Goal: Communication & Community: Answer question/provide support

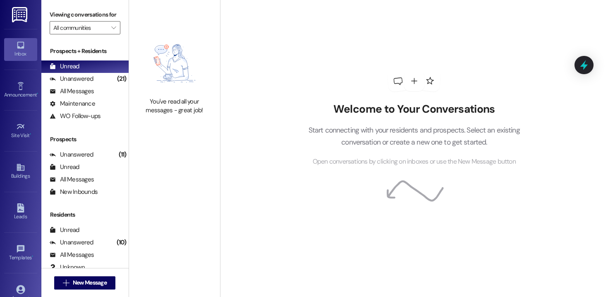
scroll to position [58, 0]
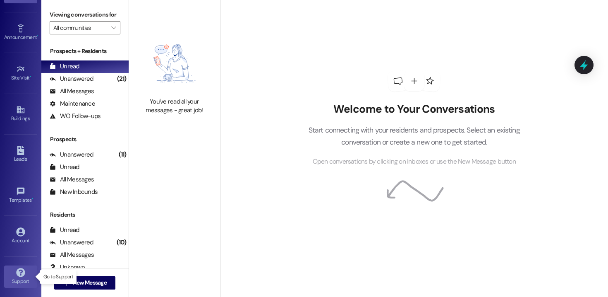
click at [18, 272] on icon at bounding box center [20, 272] width 9 height 9
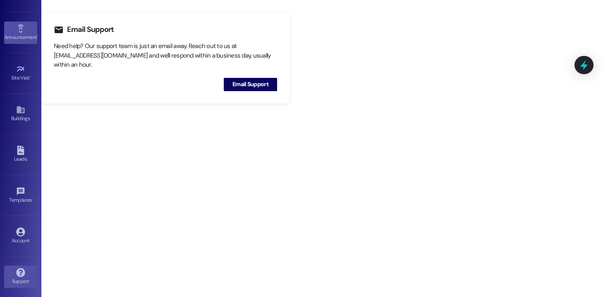
click at [20, 30] on icon at bounding box center [20, 28] width 6 height 8
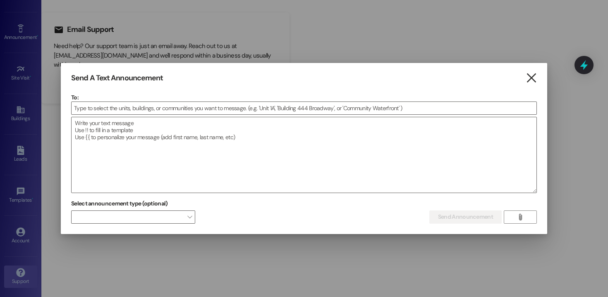
click at [532, 80] on icon "" at bounding box center [531, 78] width 11 height 9
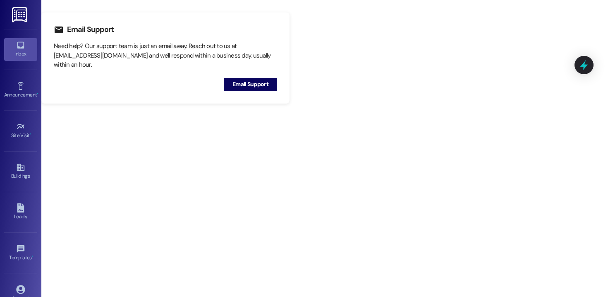
click at [31, 53] on div "Inbox" at bounding box center [20, 54] width 41 height 8
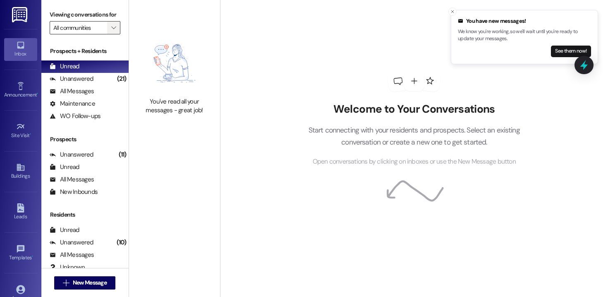
click at [111, 31] on icon "" at bounding box center [113, 27] width 5 height 7
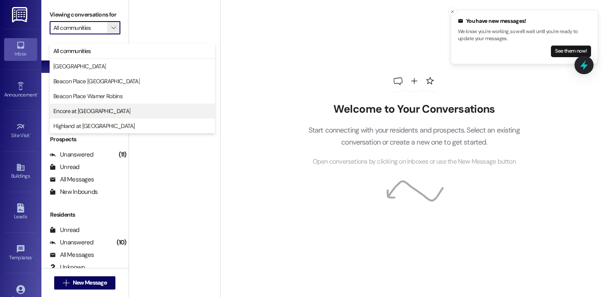
click at [89, 112] on span "Encore at [GEOGRAPHIC_DATA]" at bounding box center [91, 111] width 77 height 8
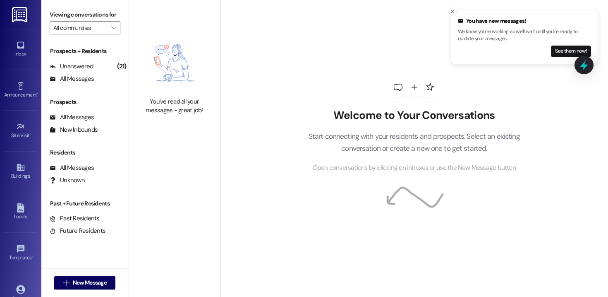
type input "Encore at [GEOGRAPHIC_DATA]"
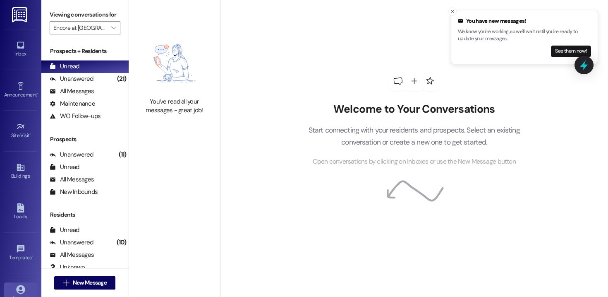
click at [18, 288] on icon at bounding box center [20, 289] width 9 height 9
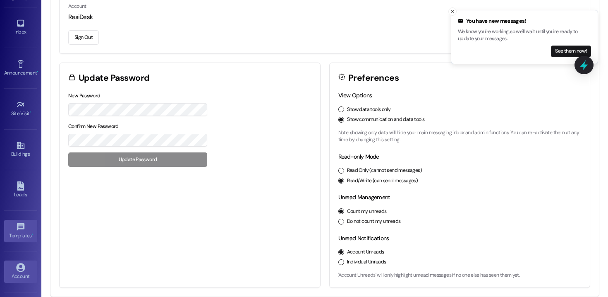
scroll to position [58, 0]
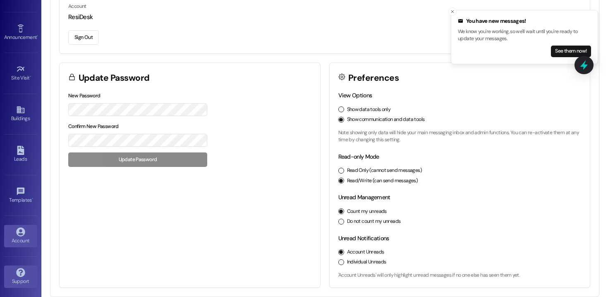
click at [14, 276] on link "Support" at bounding box center [20, 276] width 33 height 22
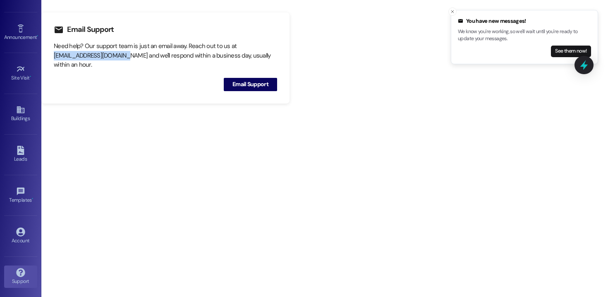
drag, startPoint x: 122, startPoint y: 55, endPoint x: 53, endPoint y: 55, distance: 69.5
click at [53, 55] on div "Email Support Need help? Our support team is just an email away. Reach out to u…" at bounding box center [165, 57] width 248 height 91
copy div "[EMAIL_ADDRESS][DOMAIN_NAME]"
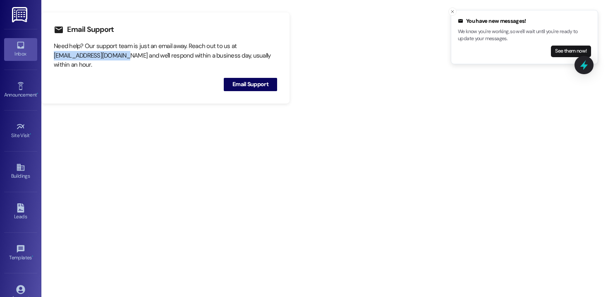
click at [22, 49] on icon at bounding box center [20, 45] width 9 height 9
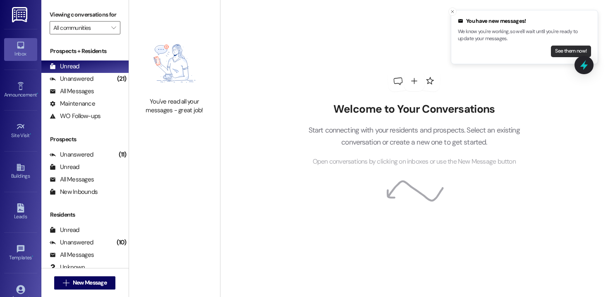
click at [557, 49] on button "See them now!" at bounding box center [571, 52] width 40 height 12
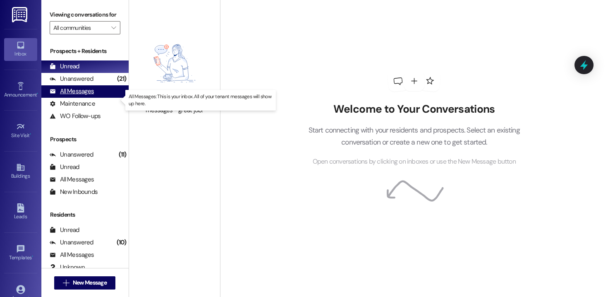
click at [94, 98] on div "All Messages (undefined)" at bounding box center [84, 91] width 87 height 12
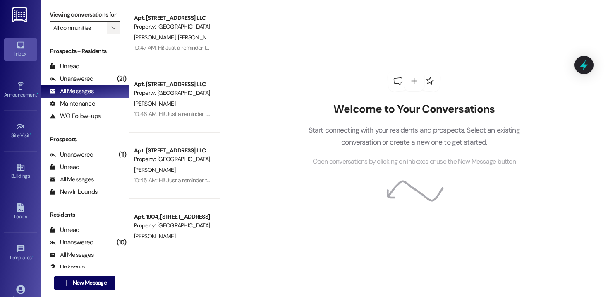
click at [110, 34] on span "" at bounding box center [114, 27] width 8 height 13
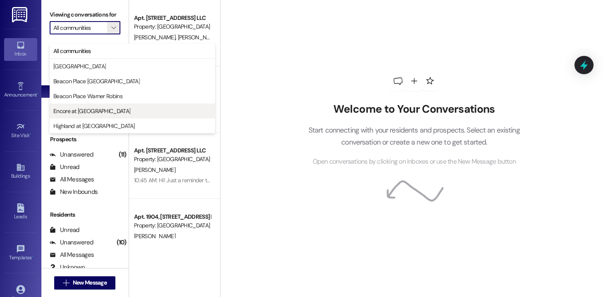
click at [96, 110] on span "Encore at [GEOGRAPHIC_DATA]" at bounding box center [91, 111] width 77 height 8
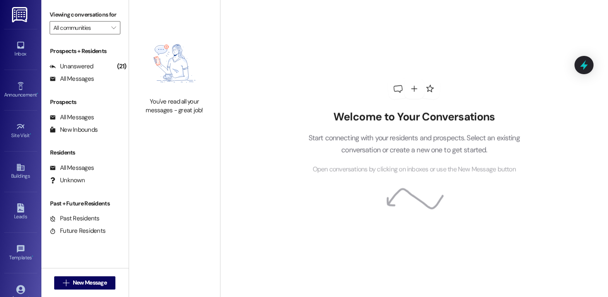
type input "Encore at [GEOGRAPHIC_DATA]"
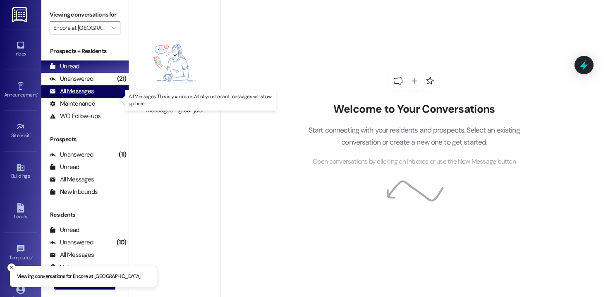
click at [89, 96] on div "All Messages" at bounding box center [72, 91] width 44 height 9
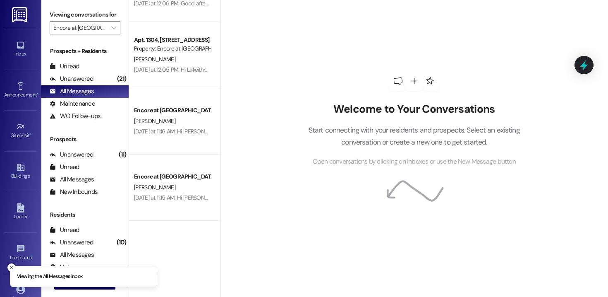
scroll to position [454, 0]
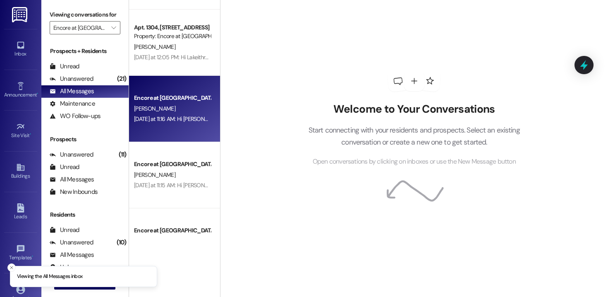
click at [165, 128] on div "Encore at [GEOGRAPHIC_DATA] [PERSON_NAME] [DATE] at 11:16 AM: Hi [PERSON_NAME]!…" at bounding box center [174, 109] width 91 height 66
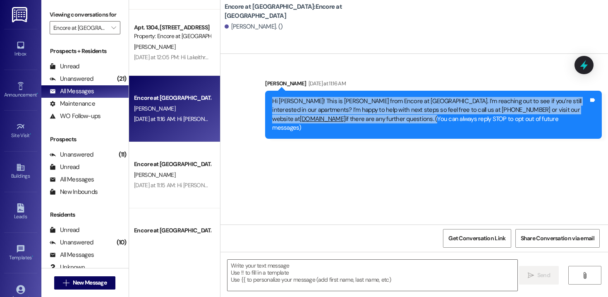
drag, startPoint x: 434, startPoint y: 120, endPoint x: 260, endPoint y: 99, distance: 175.0
click at [260, 99] on div "Sent via SMS [PERSON_NAME] [DATE] at 11:16 AM Hi [PERSON_NAME]! This is [PERSON…" at bounding box center [433, 109] width 349 height 72
copy div "Hi [PERSON_NAME]! This is [PERSON_NAME] from Encore at [GEOGRAPHIC_DATA]. I’m r…"
click at [111, 31] on icon "" at bounding box center [113, 27] width 5 height 7
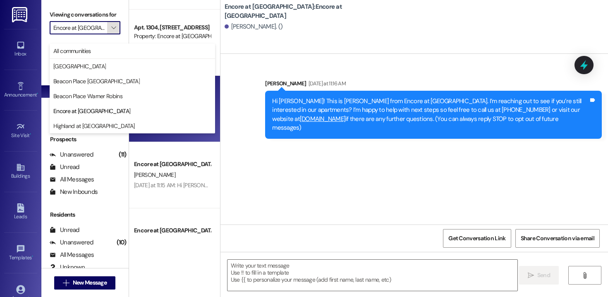
scroll to position [0, 8]
click at [98, 54] on span "All communities" at bounding box center [132, 51] width 158 height 8
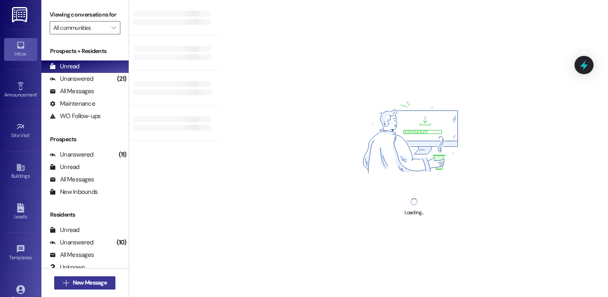
click at [88, 285] on span "New Message" at bounding box center [90, 282] width 34 height 9
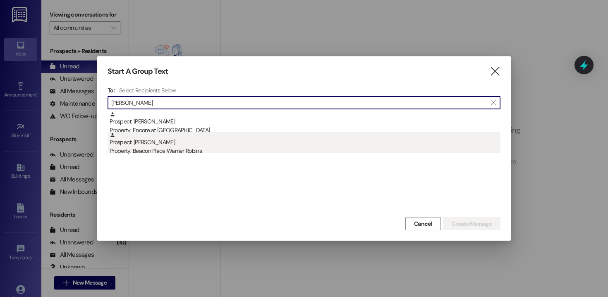
type input "[PERSON_NAME]"
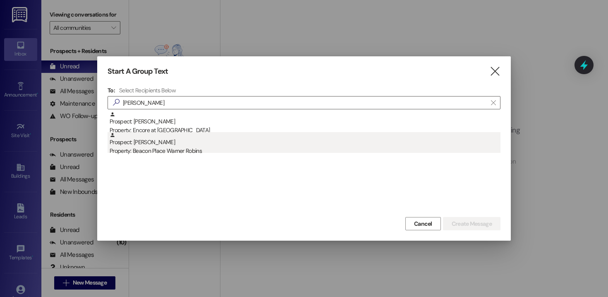
click at [189, 147] on div "Property: Beacon Place Warner Robins" at bounding box center [305, 150] width 391 height 9
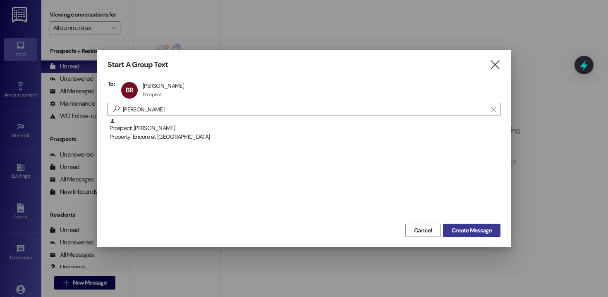
click at [468, 227] on span "Create Message" at bounding box center [472, 230] width 40 height 9
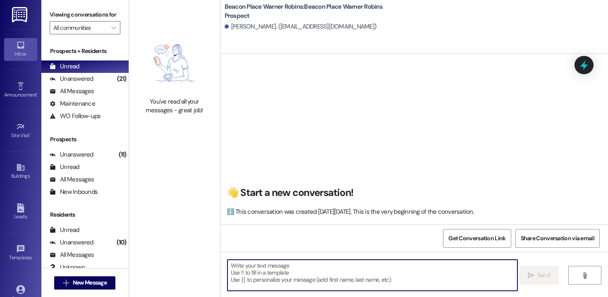
click at [337, 271] on textarea at bounding box center [373, 274] width 290 height 31
paste textarea "Hi [PERSON_NAME]! This is [PERSON_NAME] from Encore at [GEOGRAPHIC_DATA]. I’m r…"
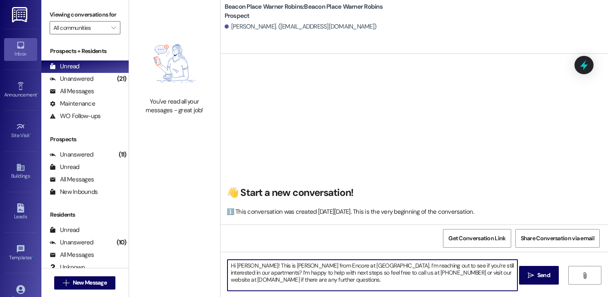
drag, startPoint x: 248, startPoint y: 265, endPoint x: 233, endPoint y: 264, distance: 14.9
click at [233, 264] on textarea "Hi [PERSON_NAME]! This is [PERSON_NAME] from Encore at [GEOGRAPHIC_DATA]. I’m r…" at bounding box center [373, 274] width 290 height 31
drag, startPoint x: 302, startPoint y: 266, endPoint x: 358, endPoint y: 268, distance: 55.9
click at [358, 268] on textarea "Hi [PERSON_NAME]! This is [PERSON_NAME] from Encore at [GEOGRAPHIC_DATA]. I’m r…" at bounding box center [373, 274] width 290 height 31
drag, startPoint x: 432, startPoint y: 273, endPoint x: 392, endPoint y: 273, distance: 39.7
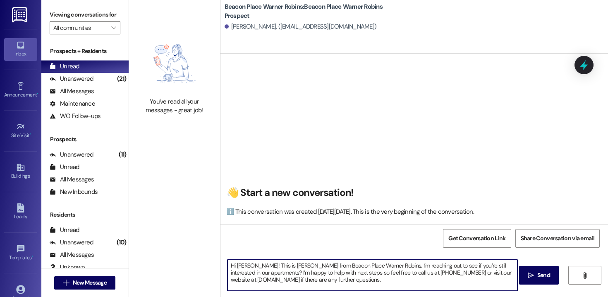
click at [392, 273] on textarea "Hi [PERSON_NAME]! This is [PERSON_NAME] from Beacon Place Warner Robins. I’m re…" at bounding box center [373, 274] width 290 height 31
paste textarea "[PHONE_NUMBER]"
drag, startPoint x: 288, startPoint y: 281, endPoint x: 240, endPoint y: 280, distance: 47.6
click at [240, 280] on textarea "Hi [PERSON_NAME]! This is [PERSON_NAME] from Beacon Place Warner Robins. I’m re…" at bounding box center [373, 274] width 290 height 31
drag, startPoint x: 414, startPoint y: 277, endPoint x: 257, endPoint y: 255, distance: 158.3
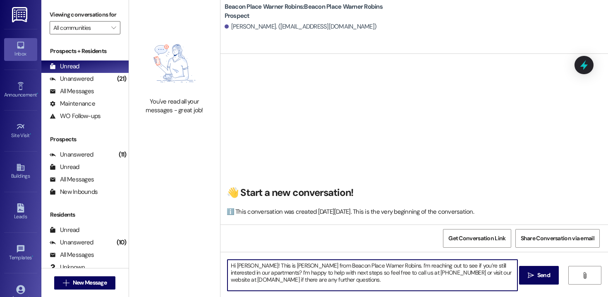
click at [257, 255] on div "Hi [PERSON_NAME]! This is [PERSON_NAME] from Beacon Place Warner Robins. I’m re…" at bounding box center [415, 283] width 388 height 62
click at [430, 284] on textarea "Hi [PERSON_NAME]! This is [PERSON_NAME] from Beacon Place Warner Robins. I’m re…" at bounding box center [373, 274] width 290 height 31
type textarea "Hi [PERSON_NAME]! This is [PERSON_NAME] from Beacon Place Warner Robins. I’m re…"
click at [537, 277] on span "Send" at bounding box center [543, 275] width 13 height 9
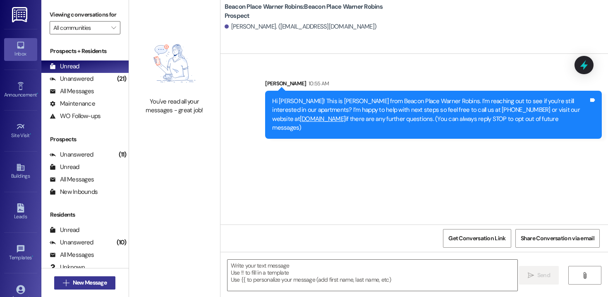
click at [96, 284] on span "New Message" at bounding box center [90, 282] width 34 height 9
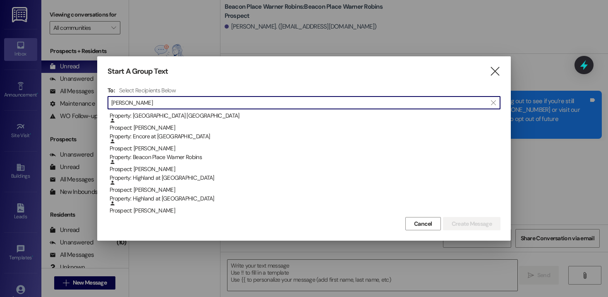
scroll to position [430, 0]
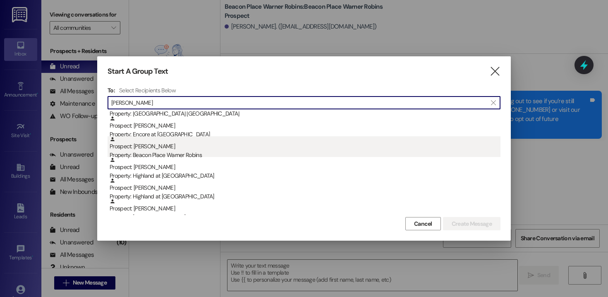
type input "[PERSON_NAME]"
click at [180, 153] on div "Property: Beacon Place Warner Robins" at bounding box center [305, 155] width 391 height 9
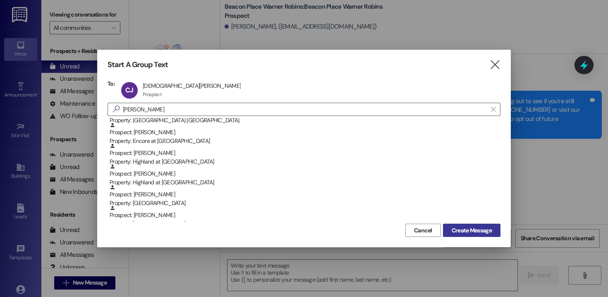
click at [461, 227] on span "Create Message" at bounding box center [472, 230] width 40 height 9
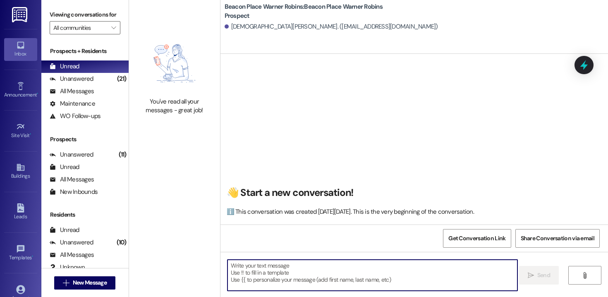
click at [297, 273] on textarea at bounding box center [373, 274] width 290 height 31
paste textarea "Hi [PERSON_NAME]! This is [PERSON_NAME] from Beacon Place Warner Robins. I’m re…"
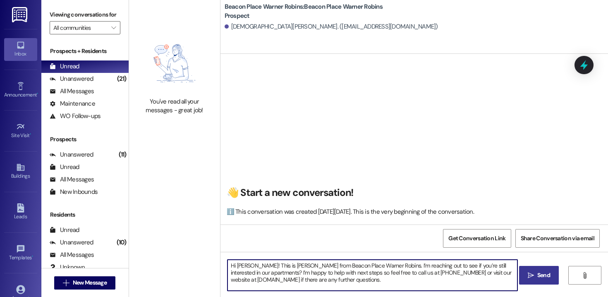
drag, startPoint x: 245, startPoint y: 265, endPoint x: 233, endPoint y: 265, distance: 12.0
click at [233, 265] on textarea "Hi [PERSON_NAME]! This is [PERSON_NAME] from Beacon Place Warner Robins. I’m re…" at bounding box center [373, 274] width 290 height 31
drag, startPoint x: 404, startPoint y: 281, endPoint x: 171, endPoint y: 266, distance: 233.4
click at [171, 266] on div "You've read all your messages - great job! Beacon Place Warner Robins: Beacon P…" at bounding box center [368, 148] width 479 height 297
click at [412, 284] on textarea "Hi Christasia! This is [PERSON_NAME] from Beacon Place Warner Robins. I’m reach…" at bounding box center [373, 274] width 290 height 31
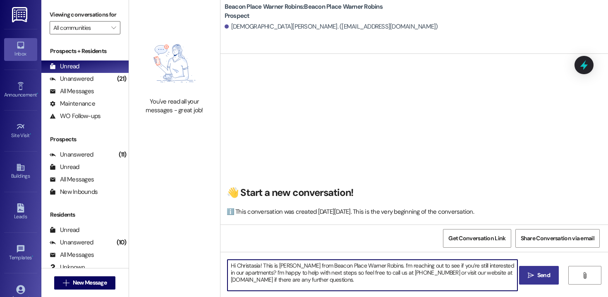
type textarea "Hi Christasia! This is [PERSON_NAME] from Beacon Place Warner Robins. I’m reach…"
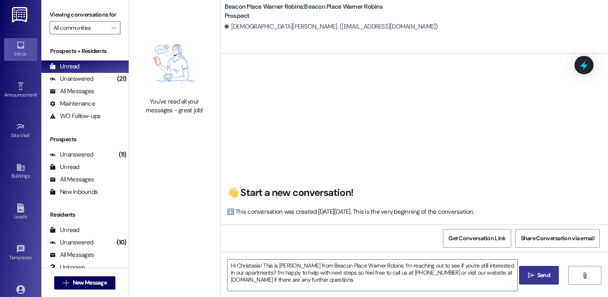
click at [529, 278] on span " Send" at bounding box center [539, 275] width 26 height 9
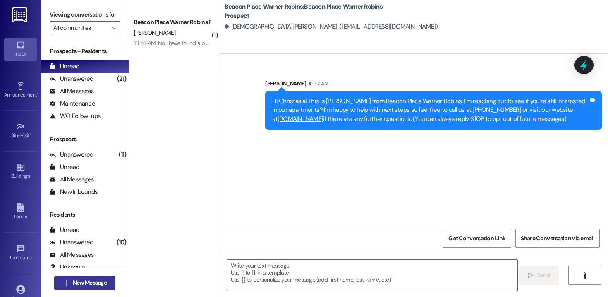
click at [103, 282] on span "New Message" at bounding box center [90, 282] width 34 height 9
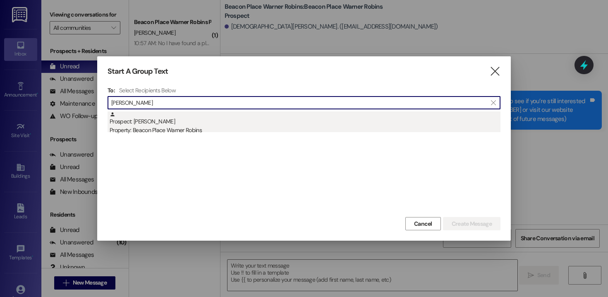
type input "[PERSON_NAME]"
click at [180, 129] on div "Property: Beacon Place Warner Robins" at bounding box center [305, 130] width 391 height 9
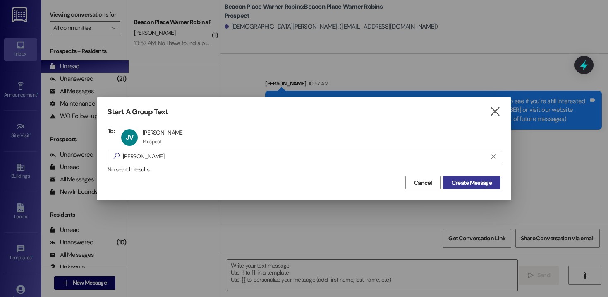
click at [465, 184] on span "Create Message" at bounding box center [472, 182] width 40 height 9
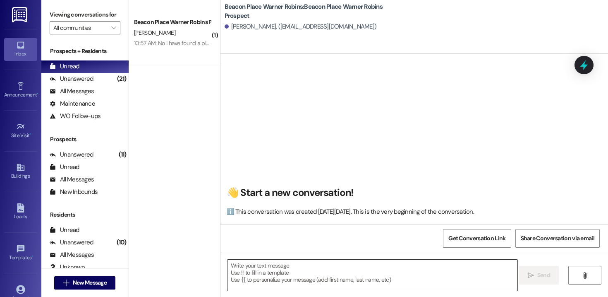
click at [301, 283] on textarea at bounding box center [373, 274] width 290 height 31
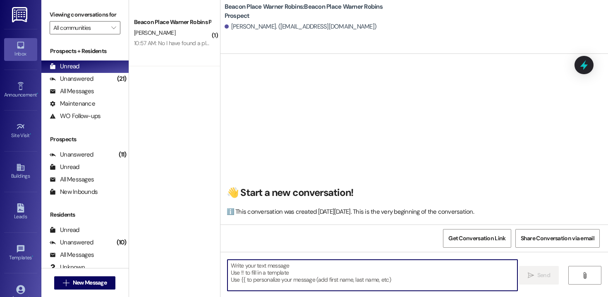
paste textarea "Hi Christasia! This is [PERSON_NAME] from Beacon Place Warner Robins. I’m reach…"
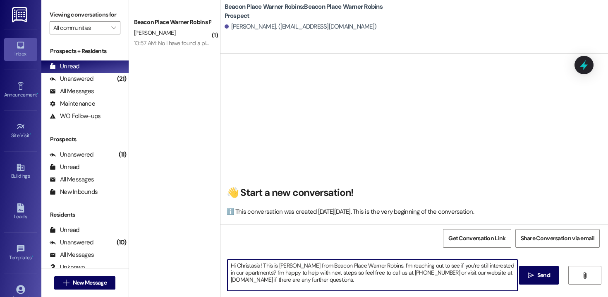
drag, startPoint x: 256, startPoint y: 265, endPoint x: 233, endPoint y: 265, distance: 22.8
click at [233, 265] on textarea "Hi Christasia! This is [PERSON_NAME] from Beacon Place Warner Robins. I’m reach…" at bounding box center [373, 274] width 290 height 31
drag, startPoint x: 405, startPoint y: 280, endPoint x: 216, endPoint y: 247, distance: 192.7
click at [221, 247] on div "👋 Start a new conversation! ℹ️ This conversation was created [DATE][DATE]. This…" at bounding box center [415, 202] width 388 height 297
type textarea "Hi [PERSON_NAME]! This is [PERSON_NAME] from Beacon Place Warner Robins. I’m re…"
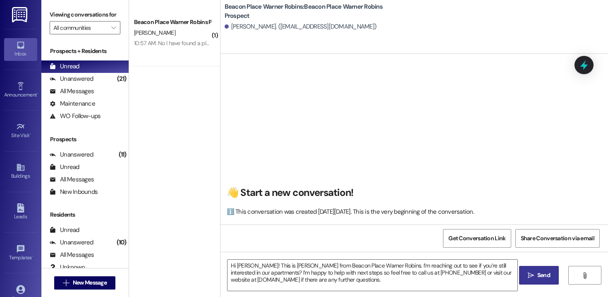
click at [520, 274] on button " Send" at bounding box center [539, 275] width 40 height 19
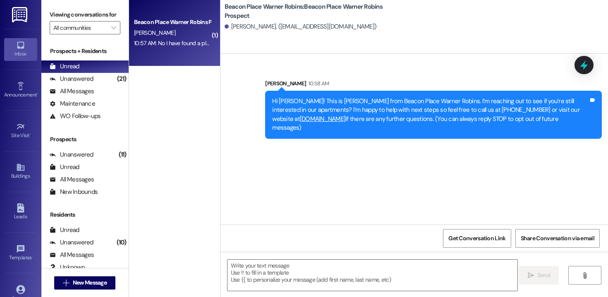
click at [165, 51] on div "Beacon Place Warner Robins Prospect [PERSON_NAME] 10:57 AM: No I have found a p…" at bounding box center [174, 33] width 91 height 66
drag, startPoint x: 235, startPoint y: 185, endPoint x: 302, endPoint y: 185, distance: 67.4
click at [302, 185] on div "No I have found a place Tags and notes" at bounding box center [273, 185] width 81 height 21
copy div "No I have found a place Tags and notes"
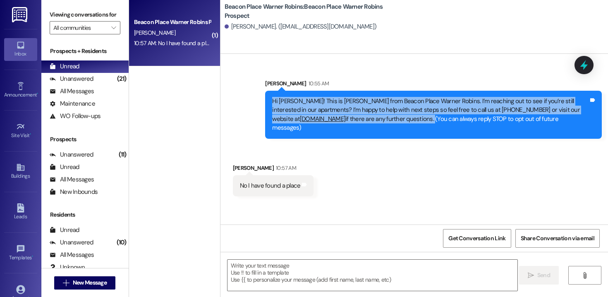
drag, startPoint x: 449, startPoint y: 119, endPoint x: 266, endPoint y: 100, distance: 183.5
click at [266, 99] on div "Hi [PERSON_NAME]! This is [PERSON_NAME] from Beacon Place Warner Robins. I’m re…" at bounding box center [433, 115] width 337 height 48
copy div "Hi [PERSON_NAME]! This is [PERSON_NAME] from Beacon Place Warner Robins. I’m re…"
click at [87, 281] on span "New Message" at bounding box center [90, 282] width 34 height 9
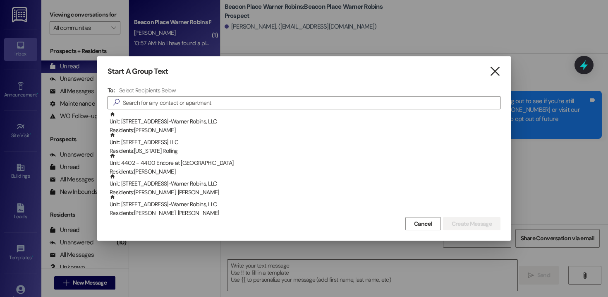
click at [498, 72] on icon "" at bounding box center [494, 71] width 11 height 9
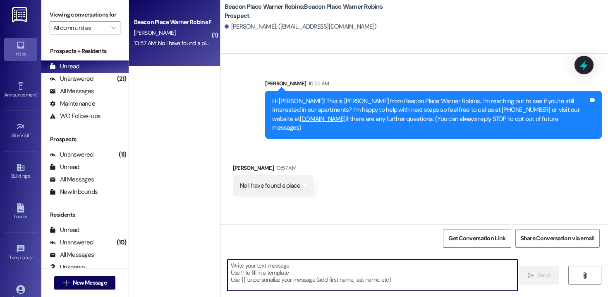
click at [334, 284] on textarea at bounding box center [373, 274] width 290 height 31
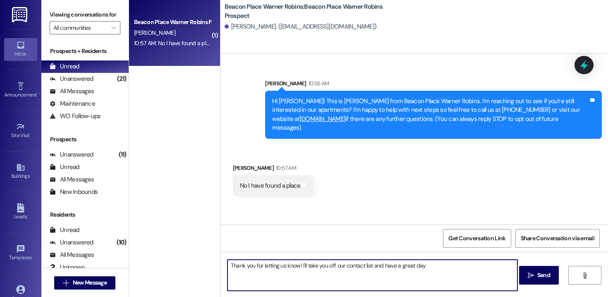
type textarea "Thank you for letting us know! I'll take you off our contact list and have a gr…"
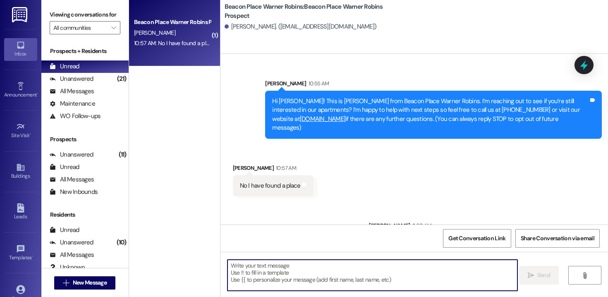
scroll to position [36, 0]
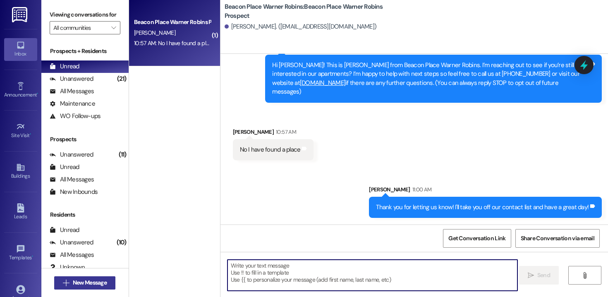
click at [101, 282] on span "New Message" at bounding box center [90, 282] width 34 height 9
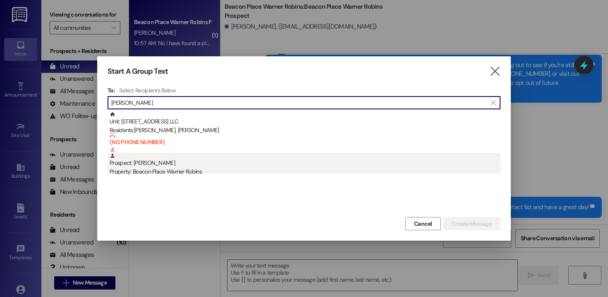
type input "[PERSON_NAME]"
click at [189, 170] on div "Property: Beacon Place Warner Robins" at bounding box center [305, 171] width 391 height 9
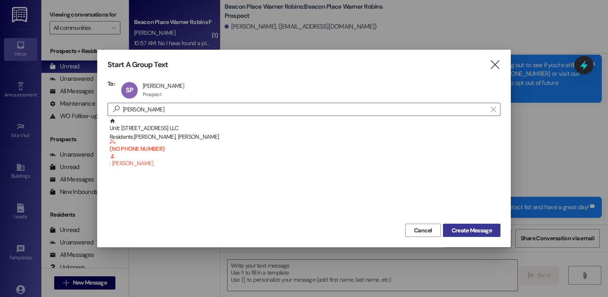
click at [454, 230] on span "Create Message" at bounding box center [472, 230] width 40 height 9
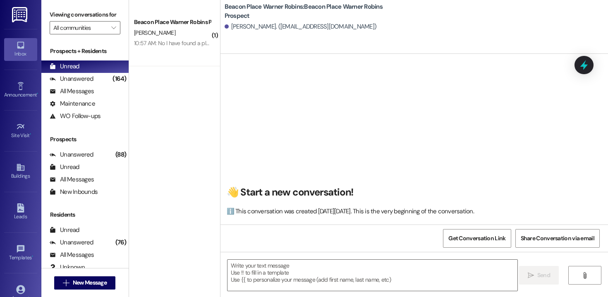
scroll to position [0, 0]
click at [298, 267] on textarea at bounding box center [373, 274] width 290 height 31
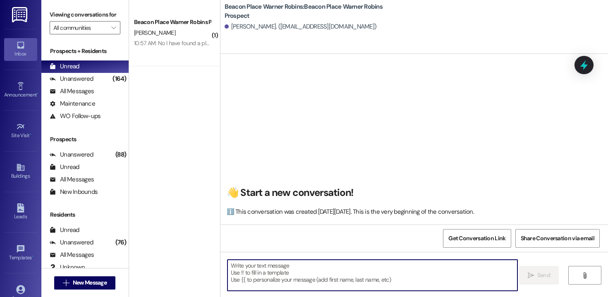
paste textarea "Hi [PERSON_NAME]! This is [PERSON_NAME] from Beacon Place Warner Robins. I’m re…"
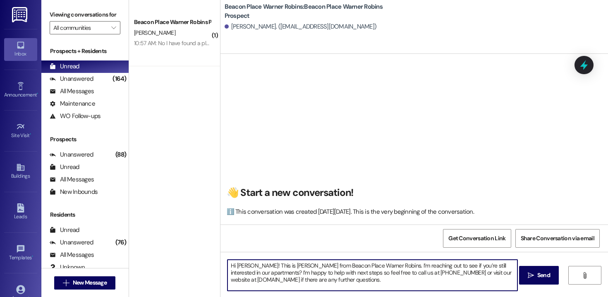
drag, startPoint x: 245, startPoint y: 266, endPoint x: 233, endPoint y: 266, distance: 12.4
click at [233, 266] on textarea "Hi [PERSON_NAME]! This is [PERSON_NAME] from Beacon Place Warner Robins. I’m re…" at bounding box center [373, 274] width 290 height 31
drag, startPoint x: 405, startPoint y: 281, endPoint x: 211, endPoint y: 242, distance: 198.0
click at [211, 242] on div "( 1 ) Beacon Place Warner Robins Prospect [PERSON_NAME] 10:57 AM: No I have fou…" at bounding box center [368, 148] width 479 height 297
type textarea "Hi [PERSON_NAME]! This is [PERSON_NAME] from Beacon Place Warner Robins. I’m re…"
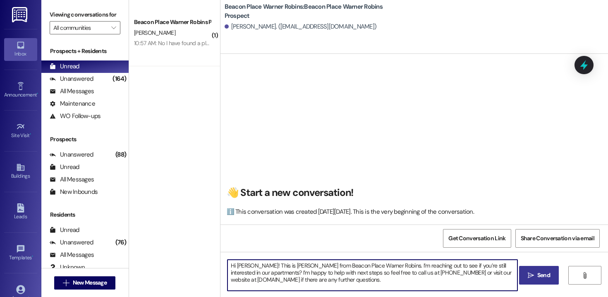
click at [533, 273] on icon "" at bounding box center [531, 275] width 6 height 7
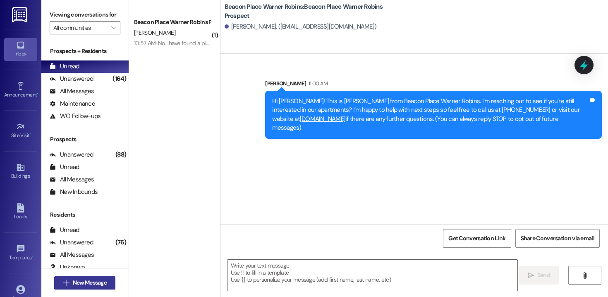
click at [94, 277] on button " New Message" at bounding box center [84, 282] width 61 height 13
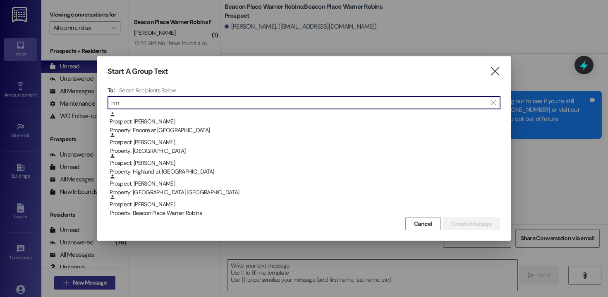
type input "n"
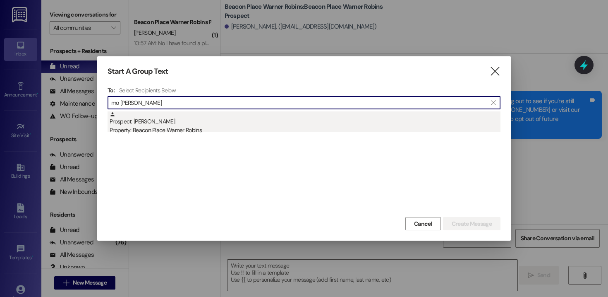
type input "mo [PERSON_NAME]"
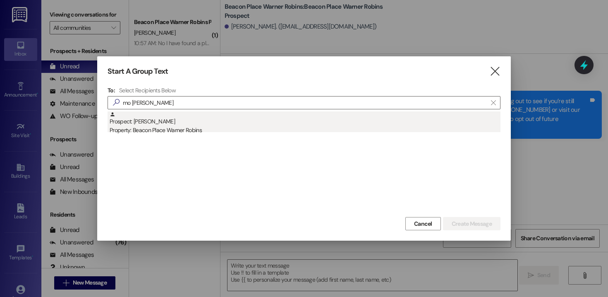
click at [169, 130] on div "Property: Beacon Place Warner Robins" at bounding box center [305, 130] width 391 height 9
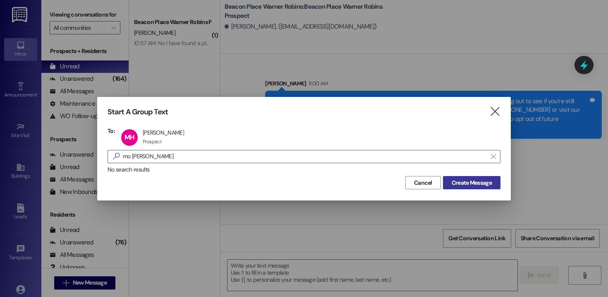
click at [468, 177] on button "Create Message" at bounding box center [472, 182] width 58 height 13
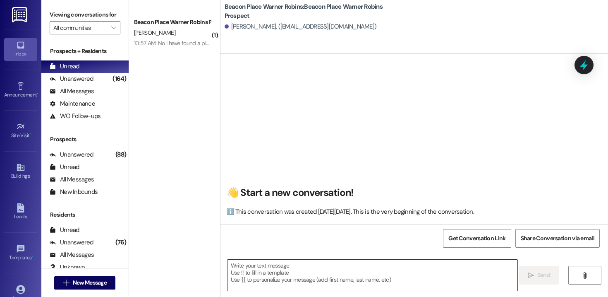
click at [307, 278] on textarea at bounding box center [373, 274] width 290 height 31
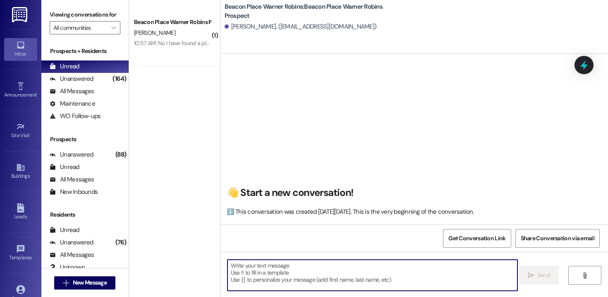
paste textarea "Hi [PERSON_NAME]! This is [PERSON_NAME] from Beacon Place Warner Robins. I’m re…"
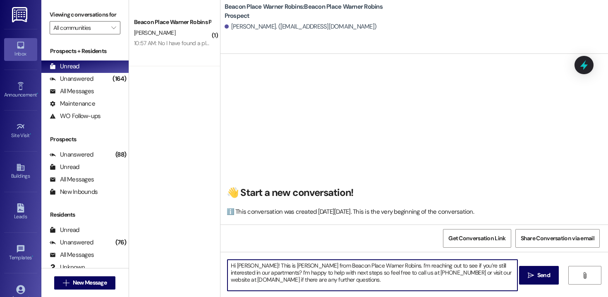
drag, startPoint x: 245, startPoint y: 264, endPoint x: 233, endPoint y: 263, distance: 12.5
click at [233, 263] on textarea "Hi [PERSON_NAME]! This is [PERSON_NAME] from Beacon Place Warner Robins. I’m re…" at bounding box center [373, 274] width 290 height 31
drag, startPoint x: 406, startPoint y: 285, endPoint x: 216, endPoint y: 247, distance: 193.6
click at [221, 247] on div "👋 Start a new conversation! ℹ️ This conversation was created [DATE][DATE]. This…" at bounding box center [415, 202] width 388 height 297
type textarea "Hi Mo! This is [PERSON_NAME] from Beacon Place Warner Robins. I’m reaching out …"
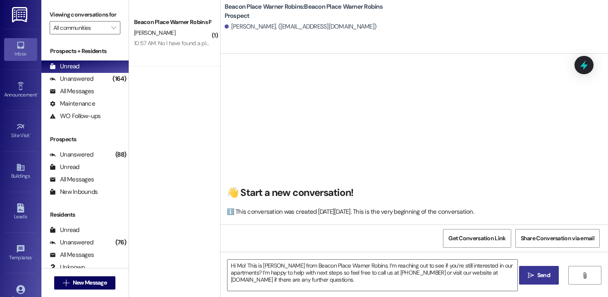
click at [536, 279] on span "Send" at bounding box center [544, 275] width 16 height 9
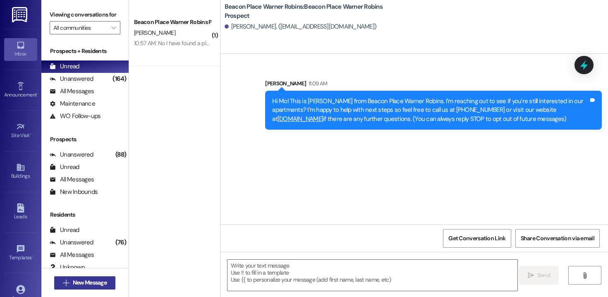
click at [91, 283] on span "New Message" at bounding box center [90, 282] width 34 height 9
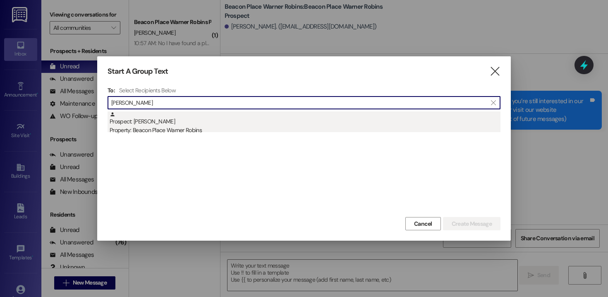
type input "[PERSON_NAME]"
click at [184, 129] on div "Property: Beacon Place Warner Robins" at bounding box center [305, 130] width 391 height 9
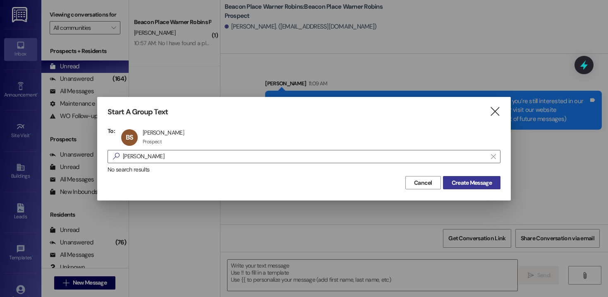
click at [484, 176] on button "Create Message" at bounding box center [472, 182] width 58 height 13
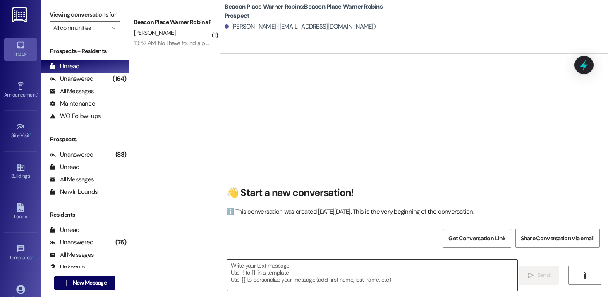
click at [360, 281] on textarea at bounding box center [373, 274] width 290 height 31
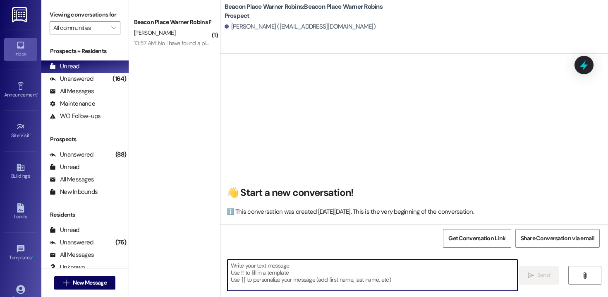
paste textarea "Hi Mo! This is [PERSON_NAME] from Beacon Place Warner Robins. I’m reaching out …"
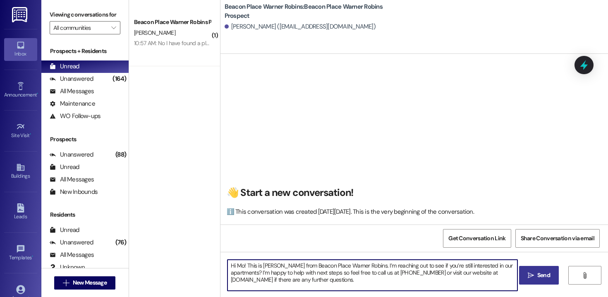
drag, startPoint x: 240, startPoint y: 268, endPoint x: 233, endPoint y: 268, distance: 6.6
click at [233, 268] on textarea "Hi Mo! This is [PERSON_NAME] from Beacon Place Warner Robins. I’m reaching out …" at bounding box center [373, 274] width 290 height 31
drag, startPoint x: 415, startPoint y: 282, endPoint x: 222, endPoint y: 264, distance: 194.1
click at [223, 264] on div "Hi [PERSON_NAME]! This is [PERSON_NAME] from Beacon Place Warner Robins. I’m re…" at bounding box center [368, 275] width 291 height 32
type textarea "Hi [PERSON_NAME]! This is [PERSON_NAME] from Beacon Place Warner Robins. I’m re…"
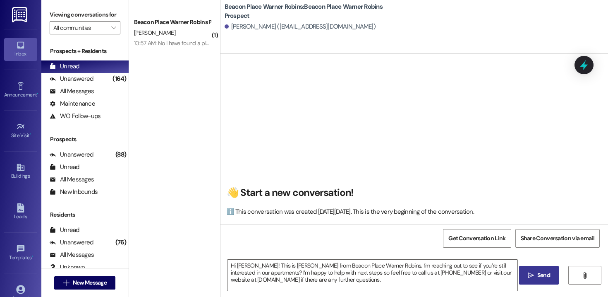
click at [548, 276] on span "Send" at bounding box center [543, 275] width 13 height 9
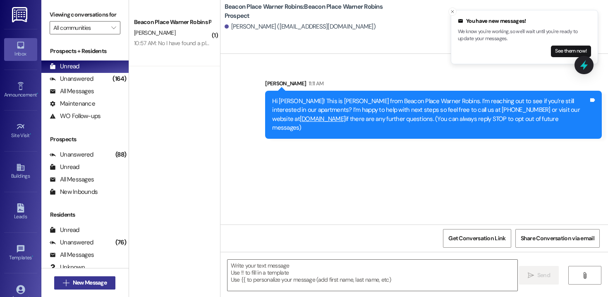
click at [79, 281] on span "New Message" at bounding box center [90, 282] width 34 height 9
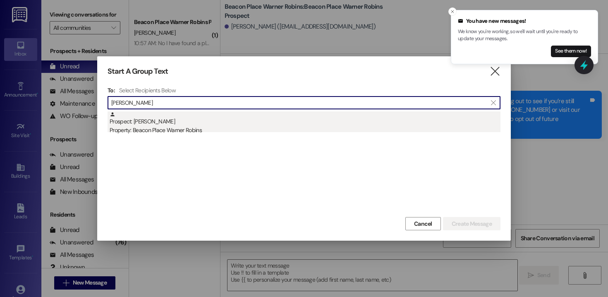
type input "[PERSON_NAME]"
click at [182, 126] on div "Property: Beacon Place Warner Robins" at bounding box center [305, 130] width 391 height 9
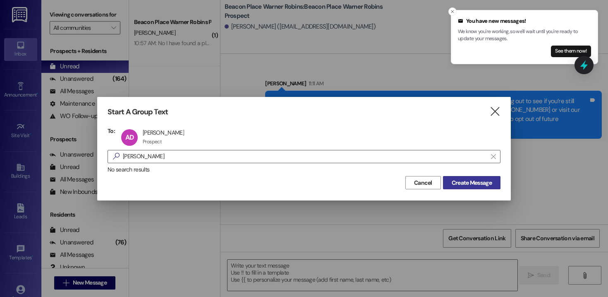
click at [471, 180] on span "Create Message" at bounding box center [472, 182] width 40 height 9
click at [464, 182] on span "Create Message" at bounding box center [472, 182] width 40 height 9
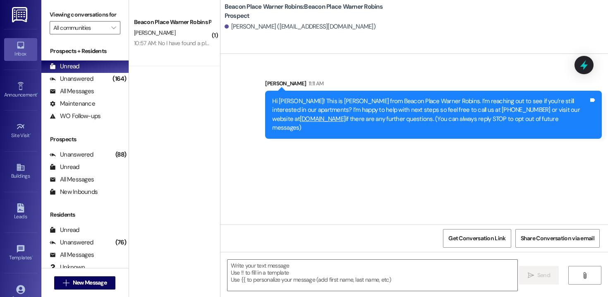
click at [464, 182] on div "Sent via SMS [PERSON_NAME] 11:11 AM Hi [PERSON_NAME]! This is [PERSON_NAME] fro…" at bounding box center [415, 139] width 388 height 170
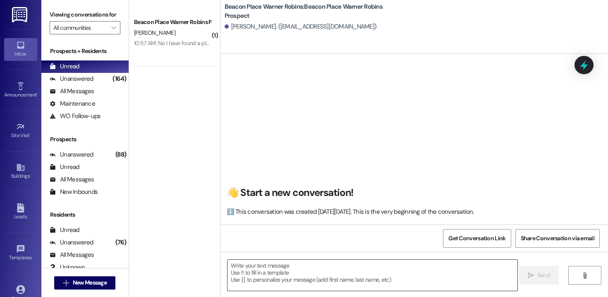
click at [305, 272] on textarea at bounding box center [373, 274] width 290 height 31
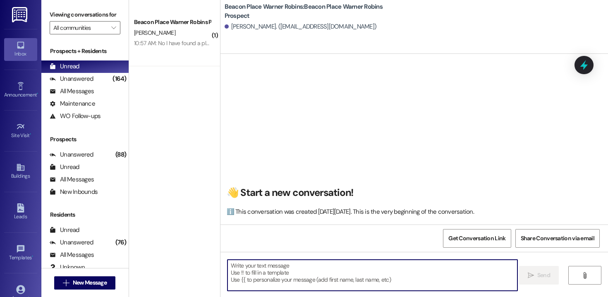
paste textarea "Hi [PERSON_NAME]! This is [PERSON_NAME] from Beacon Place Warner Robins. I’m re…"
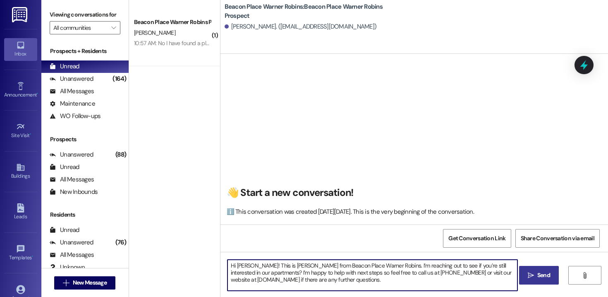
drag, startPoint x: 254, startPoint y: 264, endPoint x: 233, endPoint y: 264, distance: 21.9
click at [233, 264] on textarea "Hi [PERSON_NAME]! This is [PERSON_NAME] from Beacon Place Warner Robins. I’m re…" at bounding box center [373, 274] width 290 height 31
drag, startPoint x: 416, startPoint y: 282, endPoint x: 203, endPoint y: 261, distance: 214.5
click at [203, 261] on div "( 1 ) Beacon Place Warner Robins Prospect [PERSON_NAME] 10:57 AM: No I have fou…" at bounding box center [368, 148] width 479 height 297
type textarea "Hi [PERSON_NAME]! This is [PERSON_NAME] from Beacon Place Warner Robins. I’m re…"
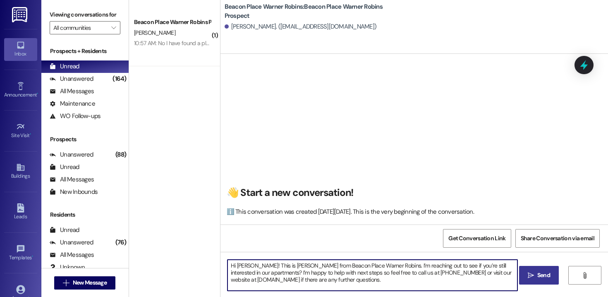
click at [537, 274] on span "Send" at bounding box center [543, 275] width 13 height 9
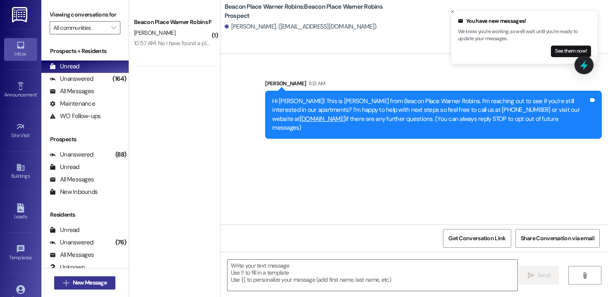
click at [94, 289] on button " New Message" at bounding box center [84, 282] width 61 height 13
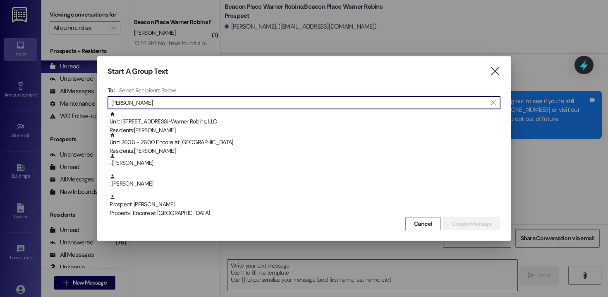
scroll to position [0, 0]
drag, startPoint x: 144, startPoint y: 104, endPoint x: 68, endPoint y: 103, distance: 75.7
click at [69, 103] on div "Start A Group Text  To: Select Recipients Below  [PERSON_NAME]  Unit: 1201 -…" at bounding box center [304, 148] width 608 height 297
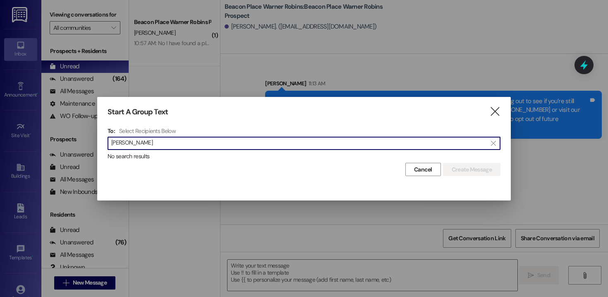
type input "[PERSON_NAME]"
click at [496, 110] on icon "" at bounding box center [494, 111] width 11 height 9
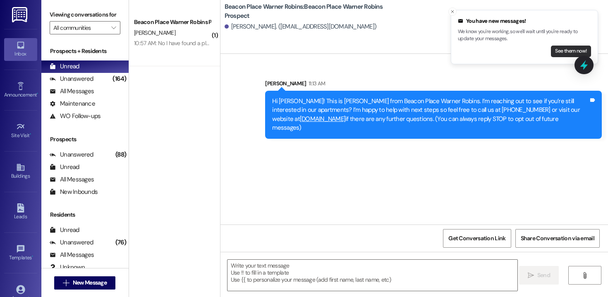
click at [559, 49] on button "See them now!" at bounding box center [571, 52] width 40 height 12
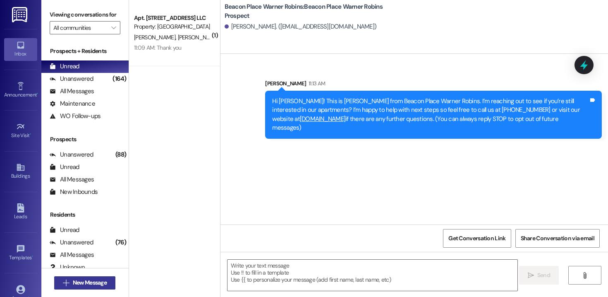
click at [96, 282] on span "New Message" at bounding box center [90, 282] width 34 height 9
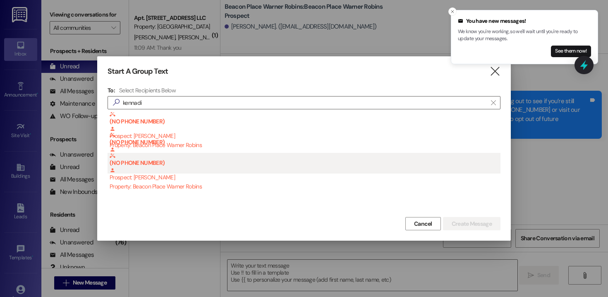
click at [144, 185] on div "Property: Beacon Place Warner Robins" at bounding box center [305, 186] width 391 height 9
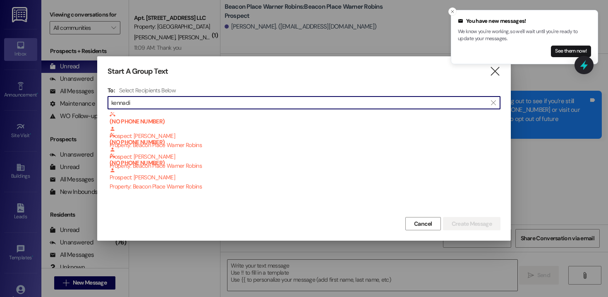
click at [163, 106] on input "kennadi" at bounding box center [299, 103] width 376 height 12
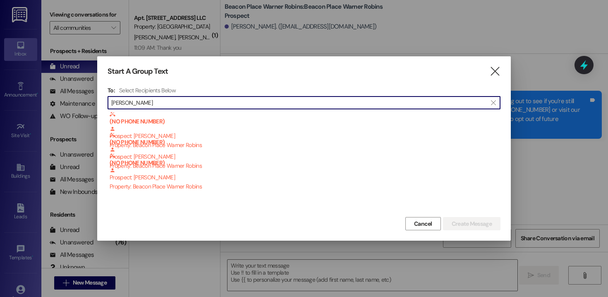
click at [257, 106] on input "[PERSON_NAME]" at bounding box center [299, 103] width 376 height 12
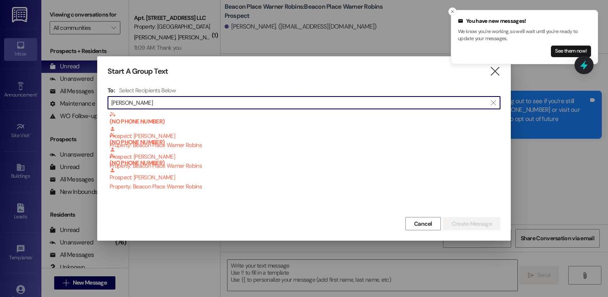
click at [257, 106] on input "[PERSON_NAME]" at bounding box center [299, 103] width 376 height 12
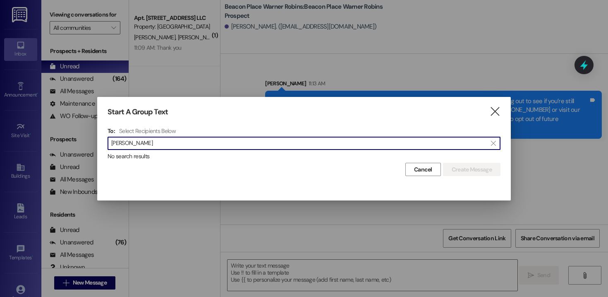
click at [149, 141] on input "[PERSON_NAME]" at bounding box center [299, 143] width 376 height 12
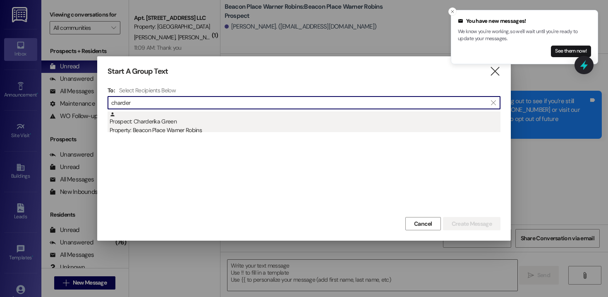
type input "charder"
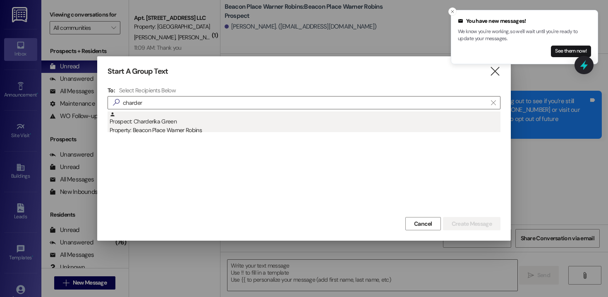
click at [168, 133] on div "Property: Beacon Place Warner Robins" at bounding box center [305, 130] width 391 height 9
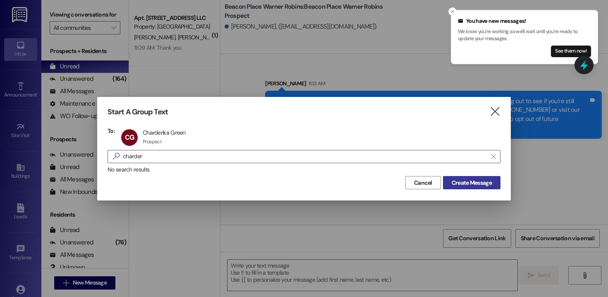
click at [446, 182] on button "Create Message" at bounding box center [472, 182] width 58 height 13
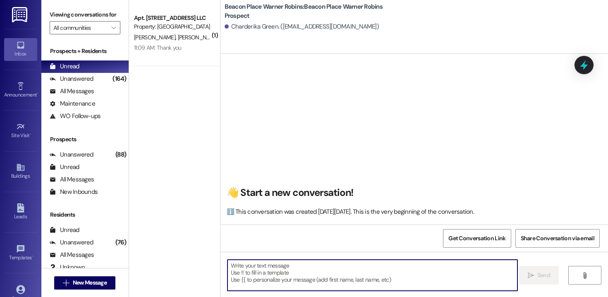
click at [294, 266] on textarea at bounding box center [373, 274] width 290 height 31
paste textarea "Hi [PERSON_NAME]! This is [PERSON_NAME] from Beacon Place Warner Robins. I’m re…"
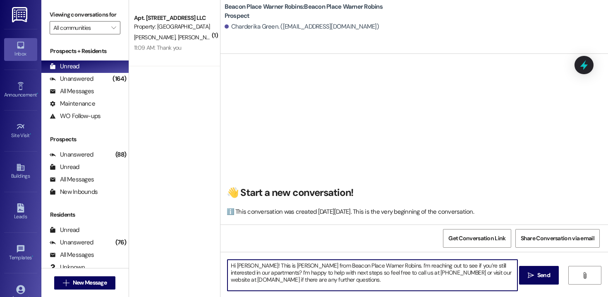
drag, startPoint x: 246, startPoint y: 265, endPoint x: 233, endPoint y: 265, distance: 12.8
click at [233, 265] on textarea "Hi [PERSON_NAME]! This is [PERSON_NAME] from Beacon Place Warner Robins. I’m re…" at bounding box center [373, 274] width 290 height 31
drag, startPoint x: 408, startPoint y: 281, endPoint x: 216, endPoint y: 249, distance: 194.1
click at [221, 249] on div "👋 Start a new conversation! ℹ️ This conversation was created [DATE][DATE]. This…" at bounding box center [415, 202] width 388 height 297
type textarea "Hi [PERSON_NAME]! This is [PERSON_NAME] from Beacon Place Warner Robins. I’m re…"
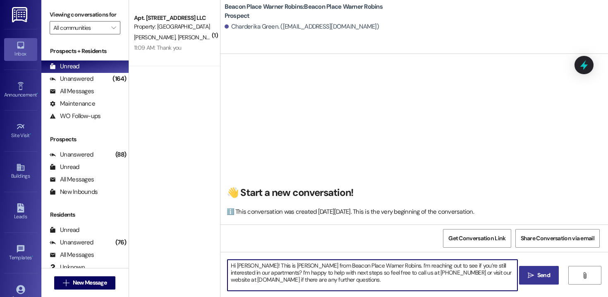
click at [541, 273] on span "Send" at bounding box center [543, 275] width 13 height 9
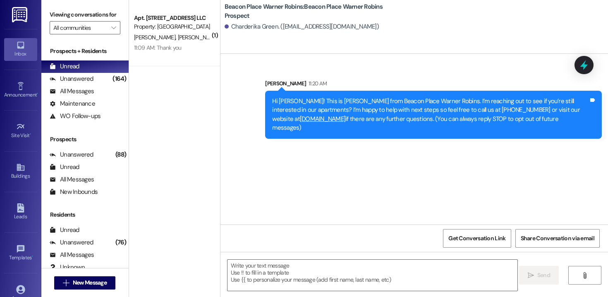
click at [84, 290] on div " New Message" at bounding box center [84, 282] width 61 height 21
click at [88, 281] on span "New Message" at bounding box center [90, 282] width 34 height 9
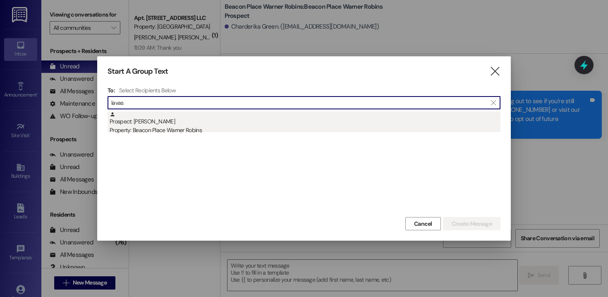
type input "lavas"
click at [170, 122] on div "Prospect: [PERSON_NAME] Property: Beacon Place Warner Robins" at bounding box center [305, 123] width 391 height 24
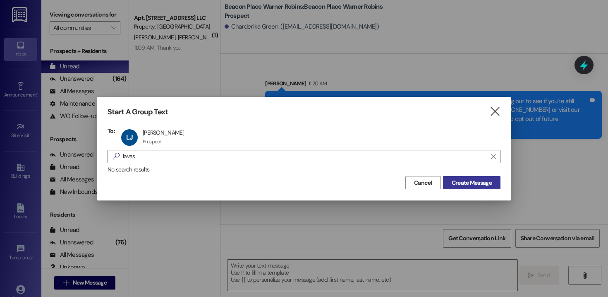
click at [464, 187] on span "Create Message" at bounding box center [472, 182] width 40 height 9
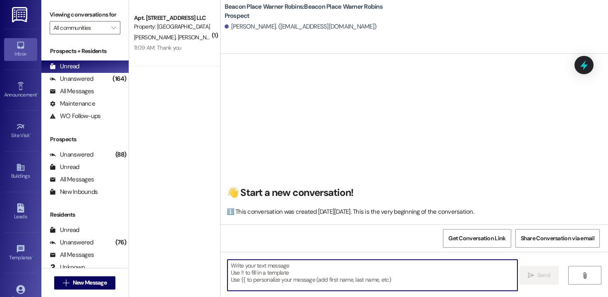
click at [287, 271] on textarea at bounding box center [373, 274] width 290 height 31
paste textarea "Hi [PERSON_NAME]! This is [PERSON_NAME] from Beacon Place Warner Robins. I’m re…"
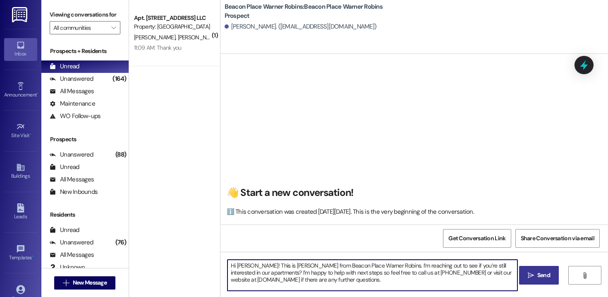
drag, startPoint x: 257, startPoint y: 266, endPoint x: 233, endPoint y: 266, distance: 24.8
click at [233, 266] on textarea "Hi [PERSON_NAME]! This is [PERSON_NAME] from Beacon Place Warner Robins. I’m re…" at bounding box center [373, 274] width 290 height 31
drag, startPoint x: 395, startPoint y: 281, endPoint x: 201, endPoint y: 253, distance: 195.7
click at [201, 253] on div "( 1 ) Apt. 1502, [STREET_ADDRESS] LLC Property: [GEOGRAPHIC_DATA] [PERSON_NAME]…" at bounding box center [368, 148] width 479 height 297
type textarea "Hi Lavasha! This is [PERSON_NAME] from Beacon Place Warner Robins. I’m reaching…"
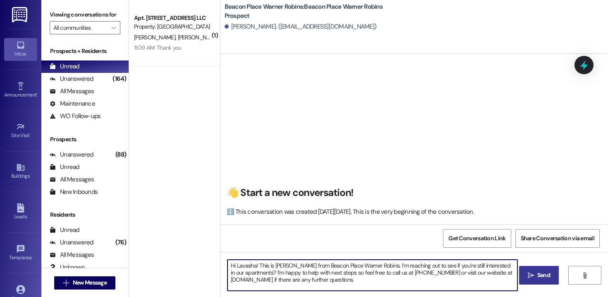
click at [541, 272] on span "Send" at bounding box center [543, 275] width 13 height 9
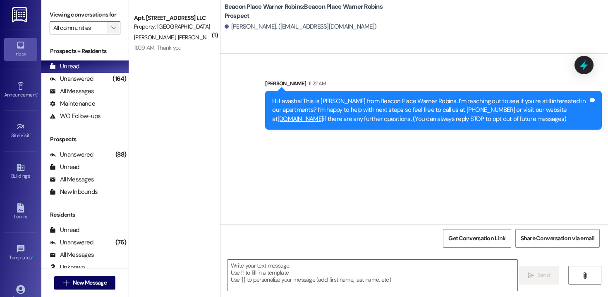
click at [111, 31] on icon "" at bounding box center [113, 27] width 5 height 7
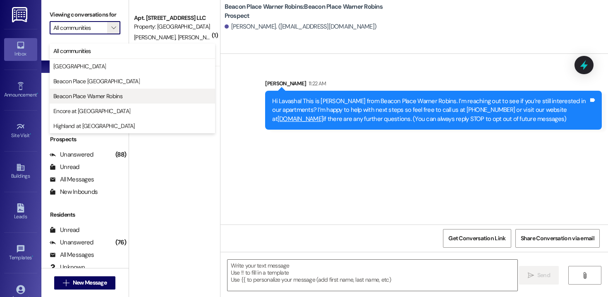
click at [106, 98] on span "Beacon Place Warner Robins" at bounding box center [87, 96] width 69 height 8
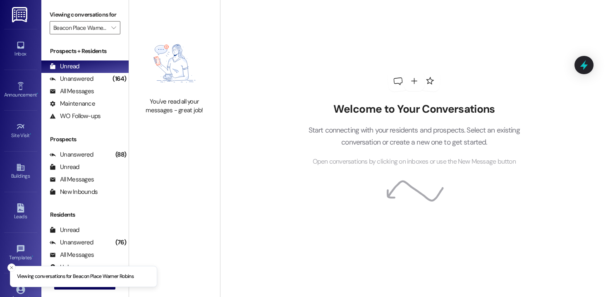
click at [95, 286] on li "Viewing conversations for Beacon Place Warner Robins" at bounding box center [83, 277] width 147 height 22
click at [95, 289] on div " New Message" at bounding box center [84, 282] width 61 height 21
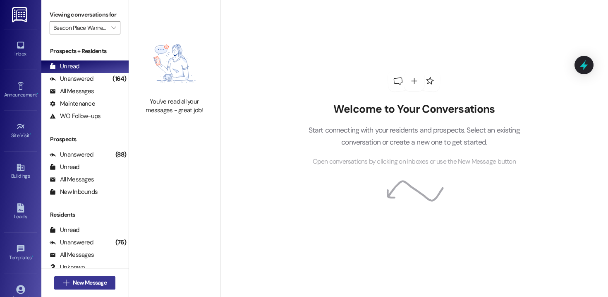
click at [95, 283] on span "New Message" at bounding box center [90, 282] width 34 height 9
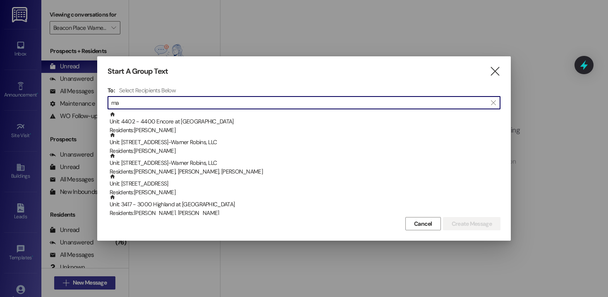
type input "m"
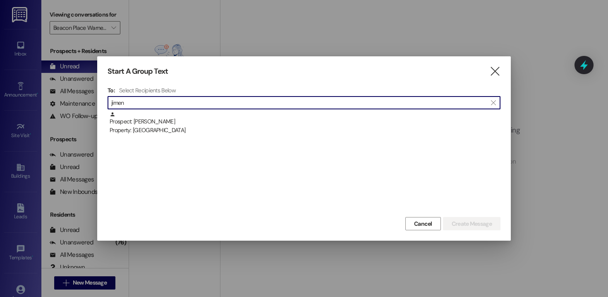
type input "jimen"
